Goal: Find specific page/section: Find specific page/section

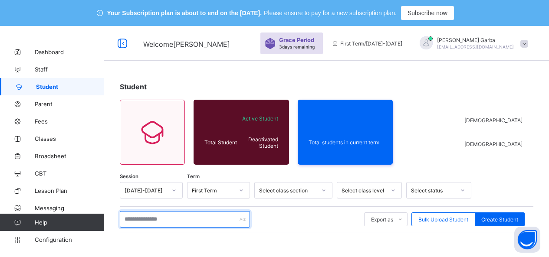
click at [152, 216] on input "text" at bounding box center [185, 219] width 130 height 16
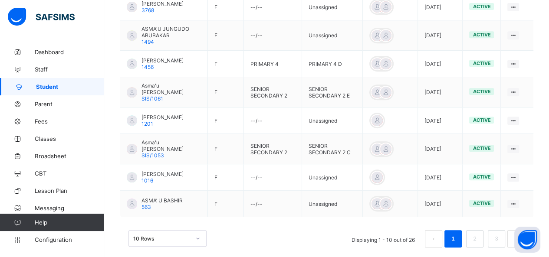
scroll to position [347, 0]
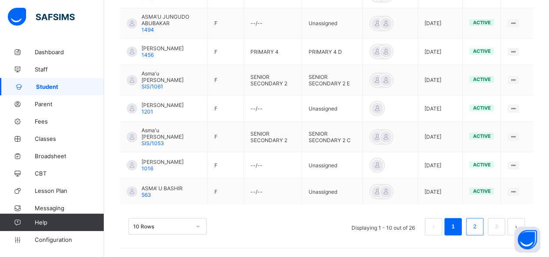
click at [479, 225] on link "2" at bounding box center [474, 226] width 8 height 11
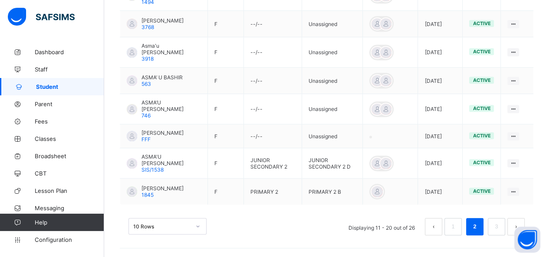
click at [483, 229] on li "2" at bounding box center [474, 226] width 17 height 17
click at [500, 226] on link "3" at bounding box center [496, 226] width 8 height 11
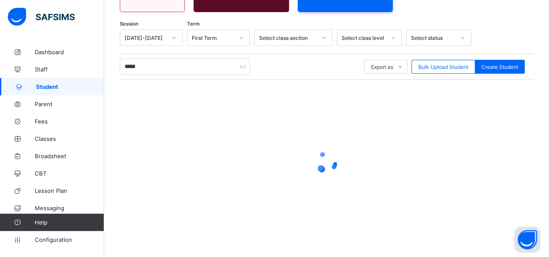
scroll to position [226, 0]
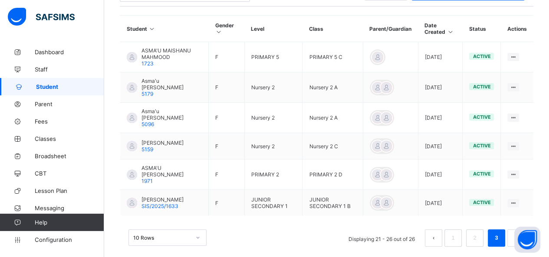
click at [53, 89] on span "Student" at bounding box center [70, 86] width 68 height 7
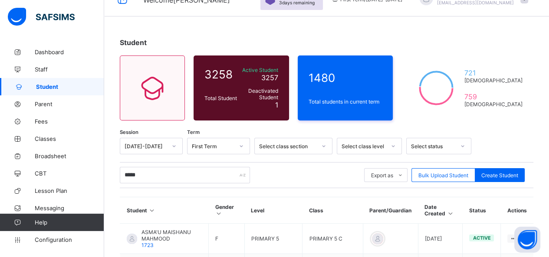
scroll to position [30, 0]
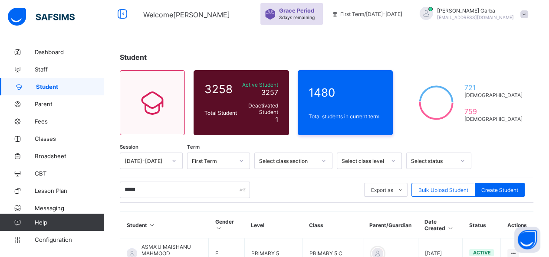
click at [295, 158] on div "Select class section" at bounding box center [287, 161] width 57 height 7
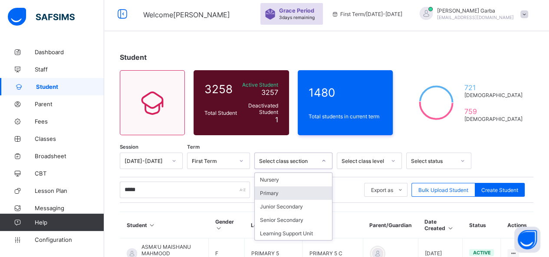
click at [271, 196] on div "Primary" at bounding box center [293, 193] width 77 height 13
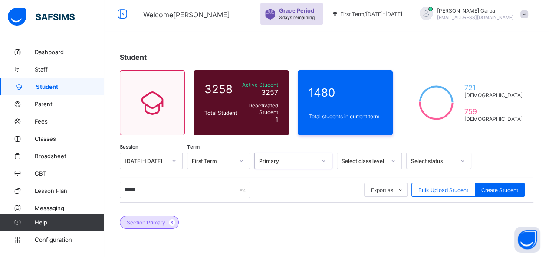
click at [380, 157] on div "Select class level" at bounding box center [361, 161] width 48 height 12
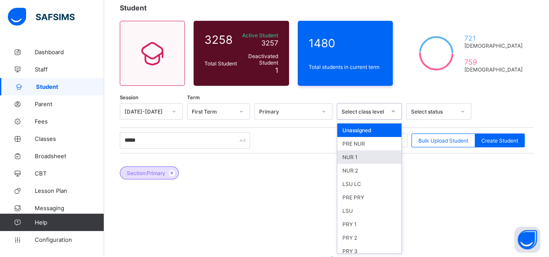
scroll to position [79, 0]
click at [380, 157] on div "NUR 1" at bounding box center [369, 157] width 64 height 13
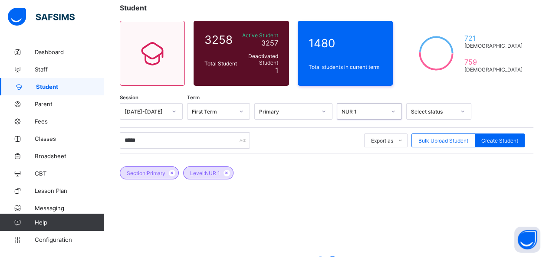
click at [385, 110] on div at bounding box center [393, 112] width 16 height 16
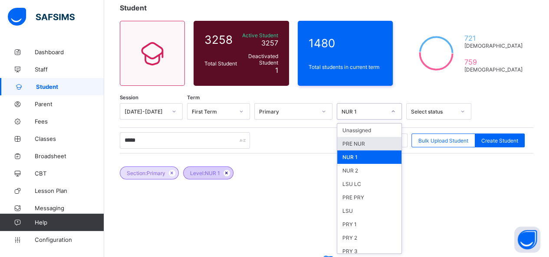
click at [229, 171] on icon at bounding box center [226, 172] width 7 height 5
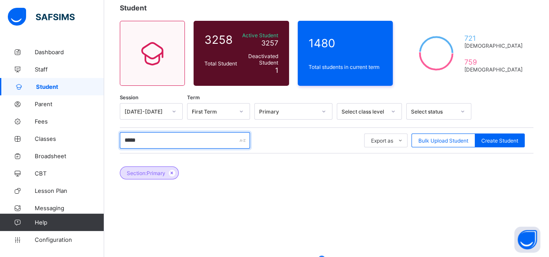
click at [177, 141] on input "*****" at bounding box center [185, 140] width 130 height 16
type input "*"
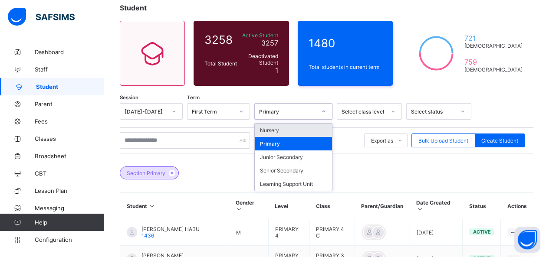
click at [326, 113] on div at bounding box center [323, 112] width 15 height 14
click at [326, 113] on icon at bounding box center [323, 111] width 5 height 9
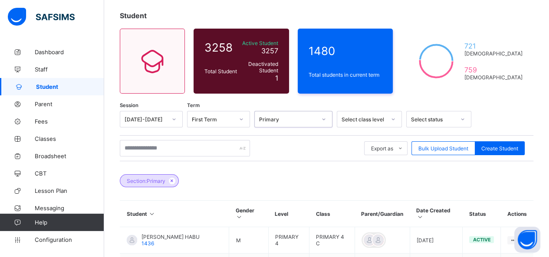
scroll to position [2, 0]
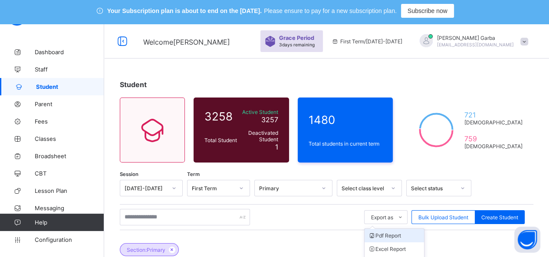
click at [393, 237] on li "Pdf Report" at bounding box center [393, 235] width 59 height 13
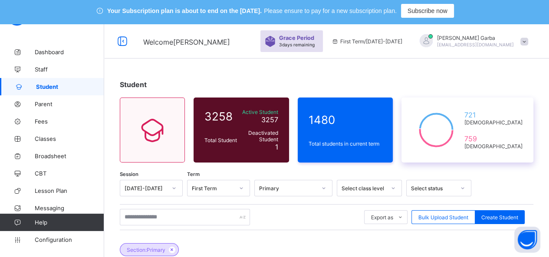
click at [459, 151] on icon at bounding box center [436, 129] width 48 height 43
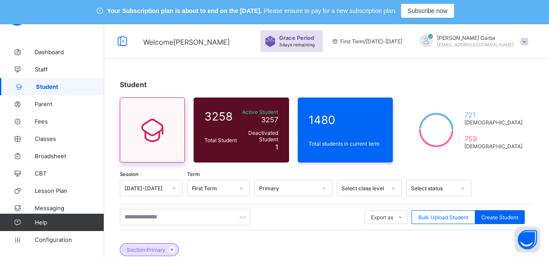
click at [150, 128] on icon at bounding box center [152, 130] width 36 height 31
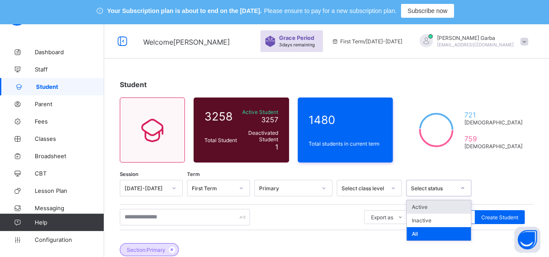
click at [462, 189] on icon at bounding box center [462, 188] width 5 height 9
click at [424, 207] on div "Active" at bounding box center [439, 206] width 64 height 13
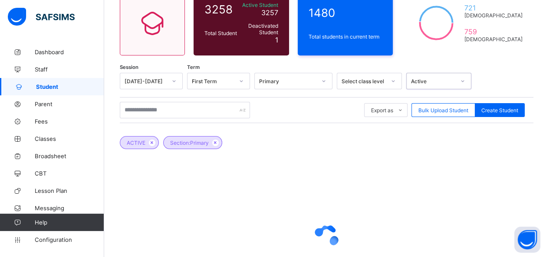
scroll to position [80, 0]
